Goal: Task Accomplishment & Management: Complete application form

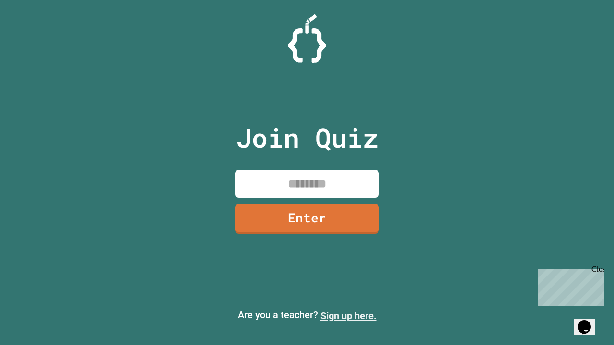
click at [348, 316] on link "Sign up here." at bounding box center [348, 316] width 56 height 12
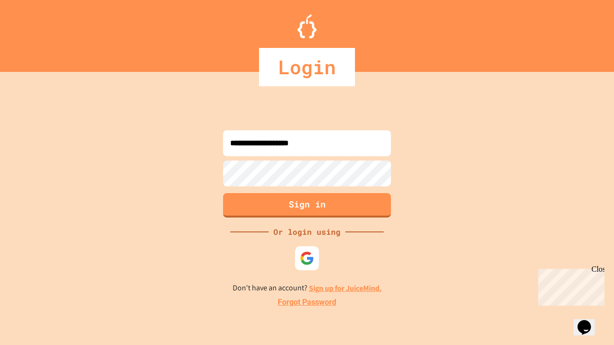
type input "**********"
